Goal: Information Seeking & Learning: Learn about a topic

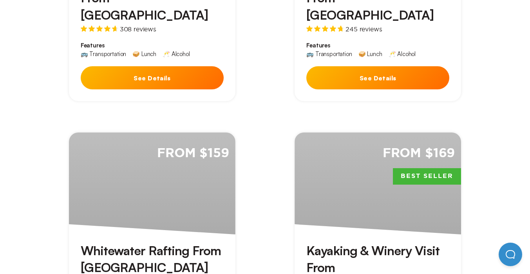
scroll to position [1036, 0]
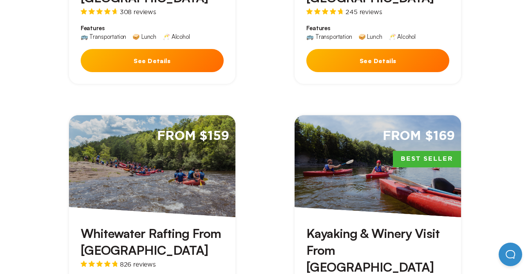
click at [326, 225] on h3 "Kayaking & Winery Visit From [GEOGRAPHIC_DATA]" at bounding box center [377, 250] width 143 height 51
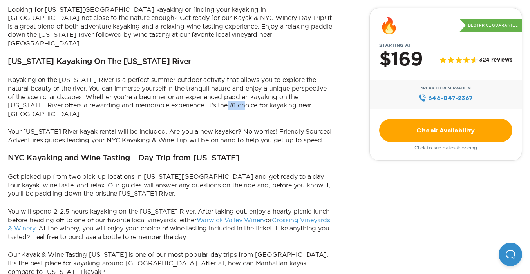
scroll to position [452, 0]
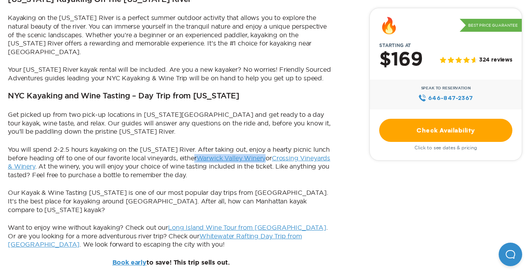
scroll to position [503, 0]
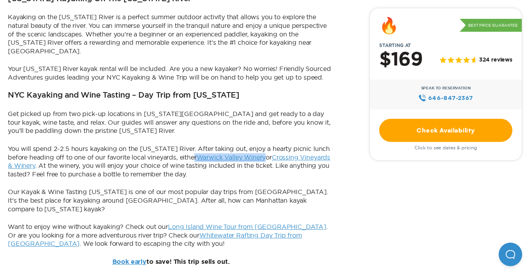
click at [156, 232] on link "Whitewater Rafting Day Trip from [GEOGRAPHIC_DATA]" at bounding box center [155, 240] width 294 height 16
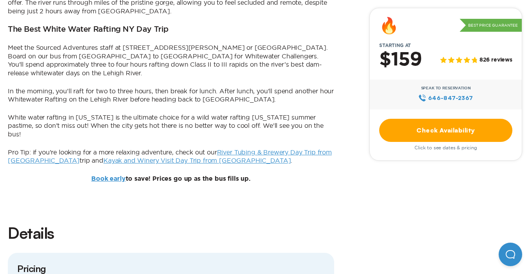
scroll to position [545, 0]
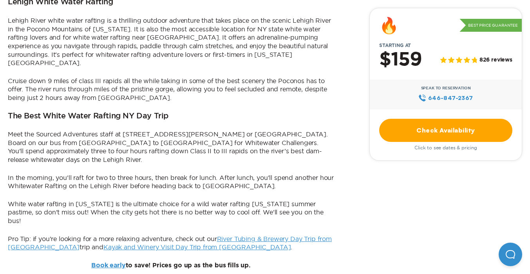
click at [233, 235] on link "River Tubing & Brewery Day Trip from [GEOGRAPHIC_DATA]" at bounding box center [170, 243] width 324 height 16
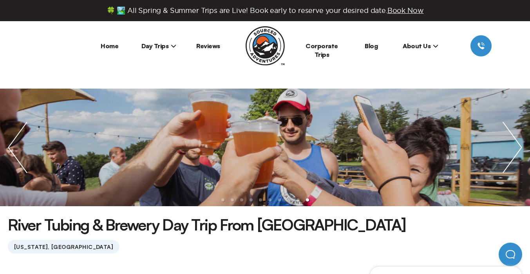
click at [158, 50] on li "Day Trips [US_STATE][GEOGRAPHIC_DATA] [GEOGRAPHIC_DATA] [GEOGRAPHIC_DATA]" at bounding box center [158, 45] width 49 height 21
click at [159, 45] on span "Day Trips" at bounding box center [158, 46] width 35 height 8
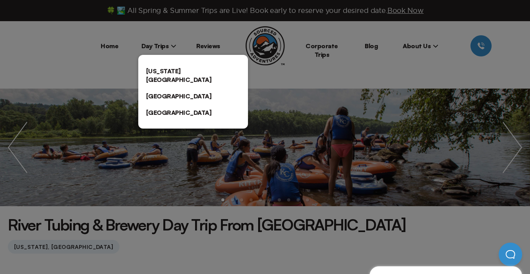
click at [159, 69] on link "[US_STATE][GEOGRAPHIC_DATA]" at bounding box center [193, 75] width 110 height 25
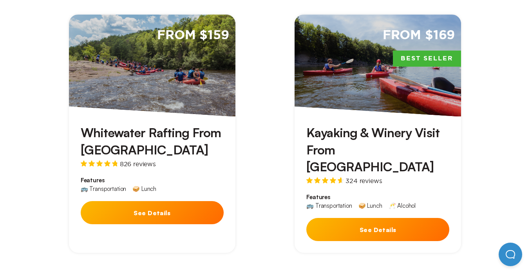
scroll to position [543, 0]
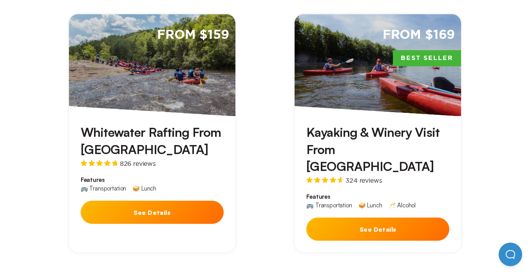
click at [142, 124] on h3 "Whitewater Rafting From [GEOGRAPHIC_DATA]" at bounding box center [152, 141] width 143 height 34
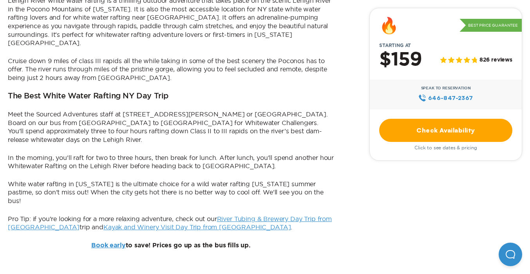
scroll to position [565, 0]
